Goal: Task Accomplishment & Management: Manage account settings

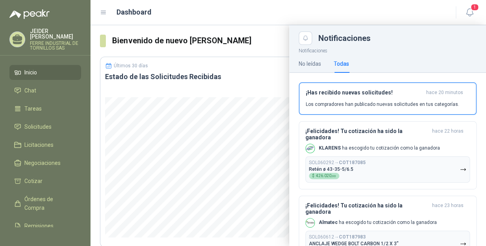
click at [265, 40] on div at bounding box center [289, 135] width 396 height 221
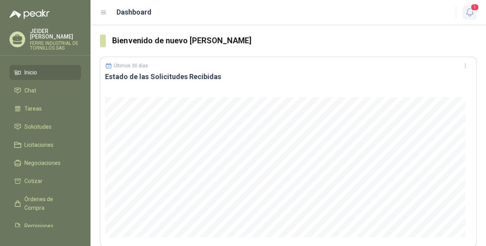
click at [472, 11] on icon "button" at bounding box center [470, 12] width 10 height 10
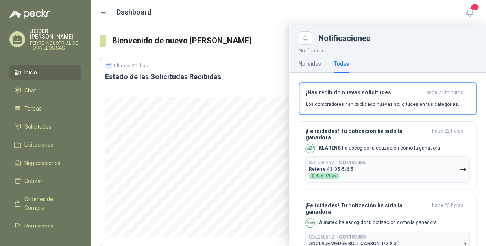
click at [272, 28] on div at bounding box center [289, 135] width 396 height 221
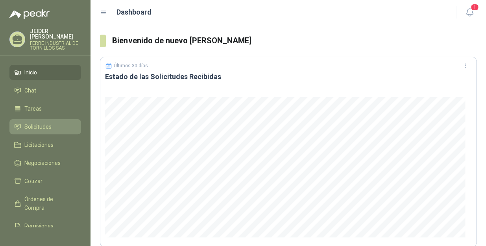
click at [43, 119] on link "Solicitudes" at bounding box center [45, 126] width 72 height 15
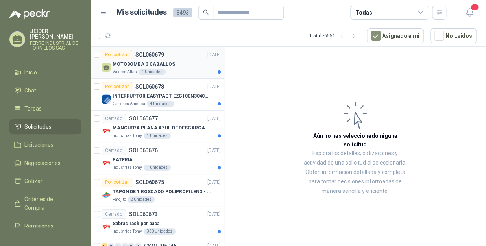
click at [180, 63] on div "MOTOBOMBA 3 CABALLOS" at bounding box center [167, 63] width 108 height 9
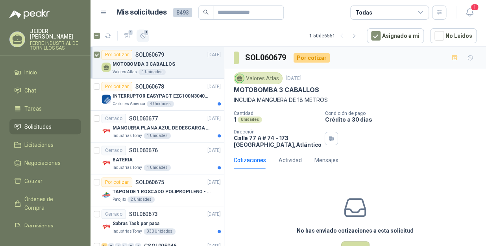
click at [143, 35] on icon "button" at bounding box center [143, 36] width 7 height 7
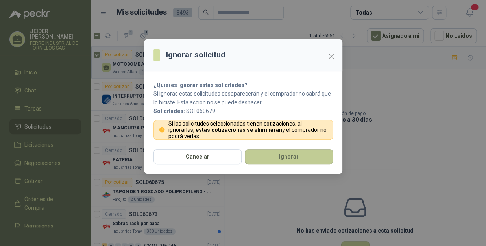
click at [281, 152] on button "Ignorar" at bounding box center [289, 156] width 88 height 15
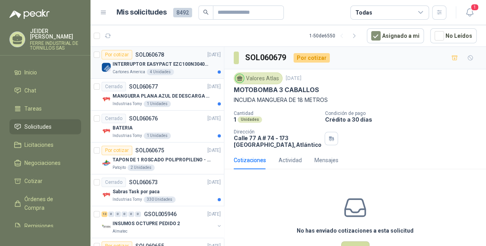
click at [181, 63] on p "INTERRUPTOR EASYPACT EZC100N3040C 40AMP 25K [PERSON_NAME]" at bounding box center [162, 64] width 98 height 7
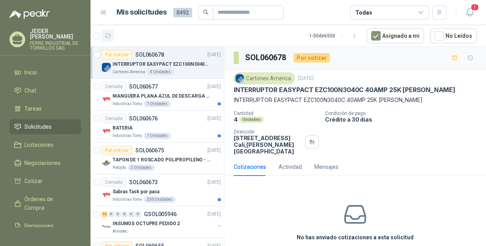
click at [102, 31] on button "button" at bounding box center [108, 36] width 13 height 13
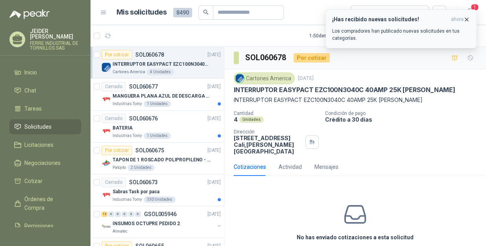
click at [469, 18] on icon "button" at bounding box center [466, 19] width 7 height 7
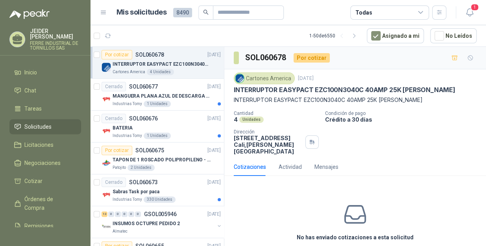
click at [469, 18] on button "1" at bounding box center [470, 13] width 14 height 14
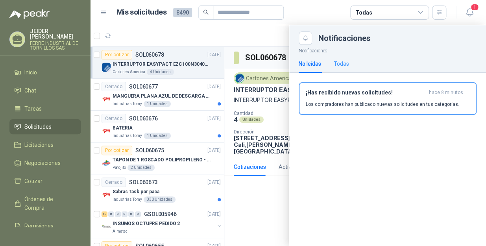
drag, startPoint x: 354, startPoint y: 63, endPoint x: 348, endPoint y: 63, distance: 5.5
click at [354, 63] on div "No leídas Todas" at bounding box center [388, 64] width 178 height 18
click at [347, 63] on div "Todas" at bounding box center [341, 63] width 15 height 9
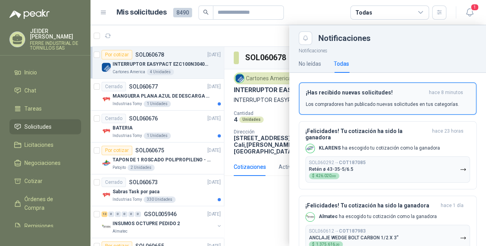
click at [406, 98] on div "¡Has recibido nuevas solicitudes! hace 8 minutos Los compradores han publicado …" at bounding box center [388, 98] width 164 height 19
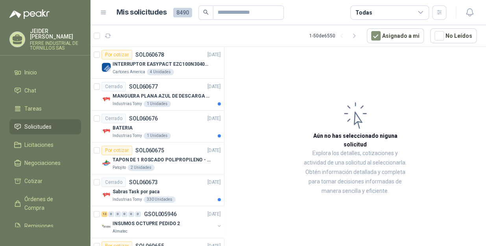
click at [412, 13] on div "Todas" at bounding box center [389, 13] width 79 height 14
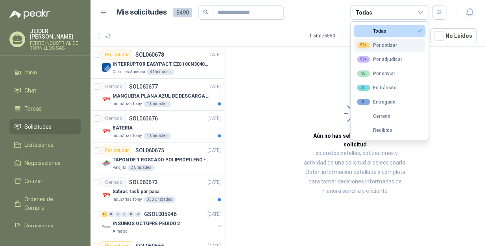
click at [387, 46] on div "99+ Por cotizar" at bounding box center [377, 45] width 40 height 6
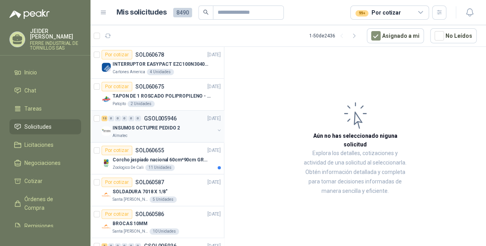
click at [162, 129] on p "INSUMOS OCTUPRE PEDIDO 2" at bounding box center [146, 127] width 67 height 7
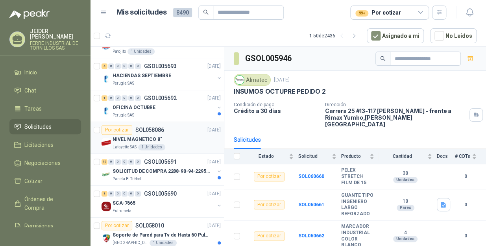
scroll to position [1407, 0]
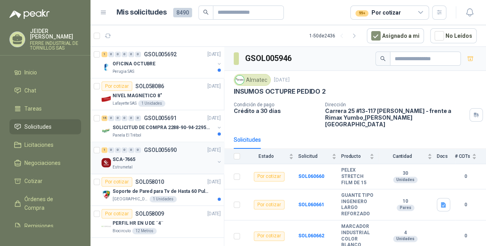
click at [172, 157] on div "SCA-7665" at bounding box center [164, 159] width 102 height 9
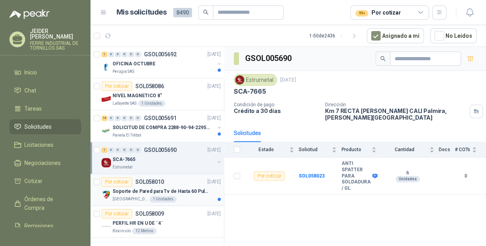
click at [126, 196] on p "Colegio Jefferson" at bounding box center [130, 199] width 35 height 6
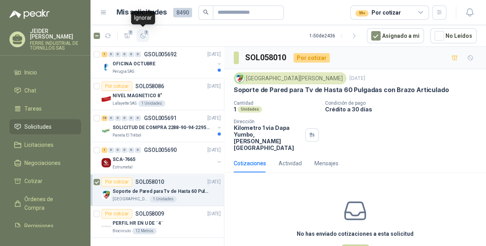
click at [143, 35] on icon "button" at bounding box center [143, 36] width 7 height 7
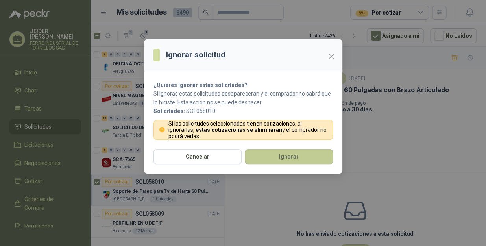
click at [254, 155] on button "Ignorar" at bounding box center [289, 156] width 88 height 15
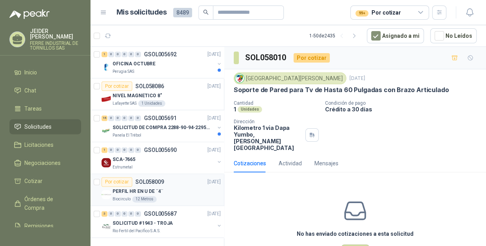
click at [162, 187] on div "PERFIL HR EN U DE ¨4¨" at bounding box center [167, 191] width 108 height 9
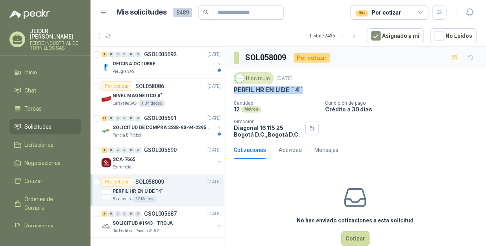
drag, startPoint x: 303, startPoint y: 91, endPoint x: 234, endPoint y: 89, distance: 69.3
click at [234, 89] on p "PERFIL HR EN U DE ¨4¨" at bounding box center [268, 90] width 69 height 8
copy p "PERFIL HR EN U DE ¨4¨"
